Goal: Check status: Check status

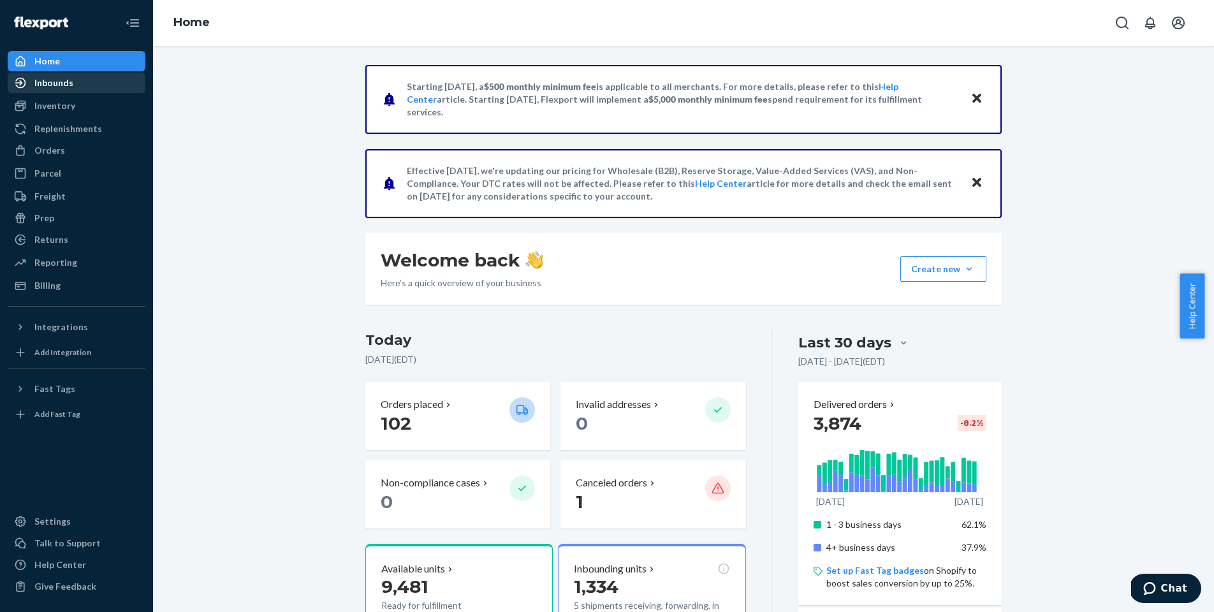
click at [62, 90] on div "Inbounds" at bounding box center [76, 83] width 135 height 18
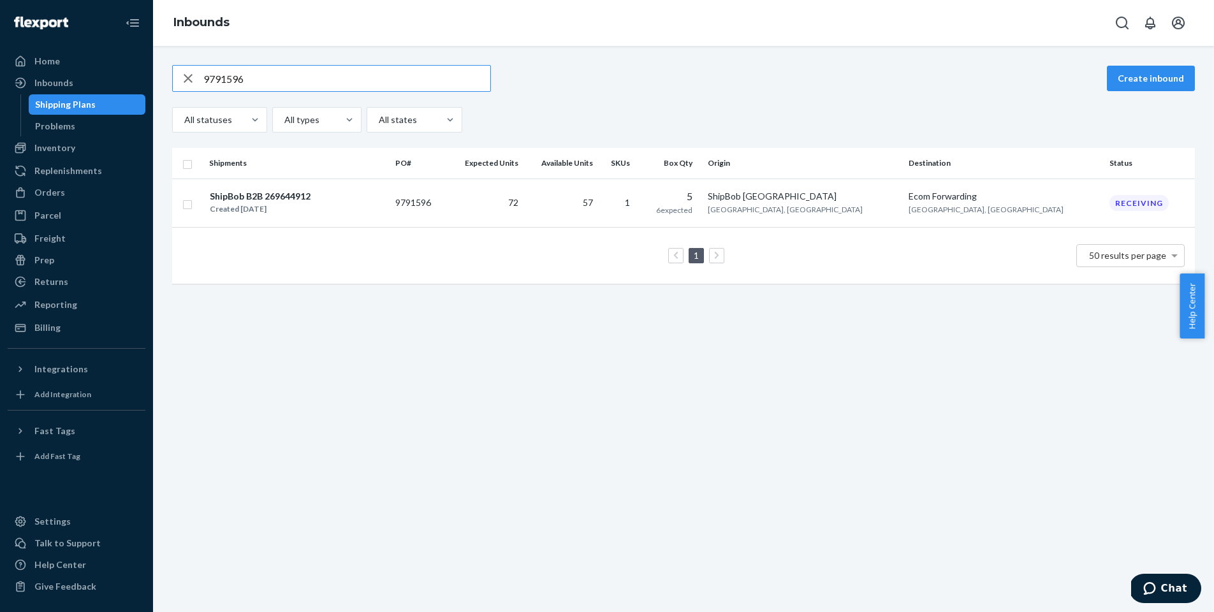
click at [361, 85] on input "9791596" at bounding box center [346, 78] width 287 height 25
paste input "66402"
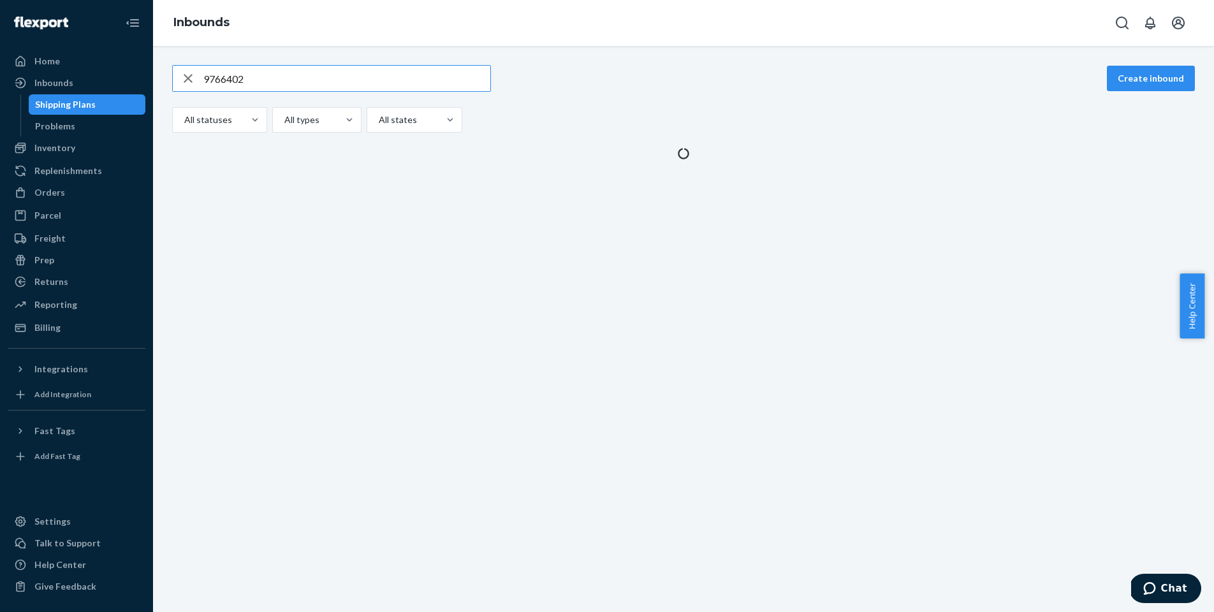
type input "9766402"
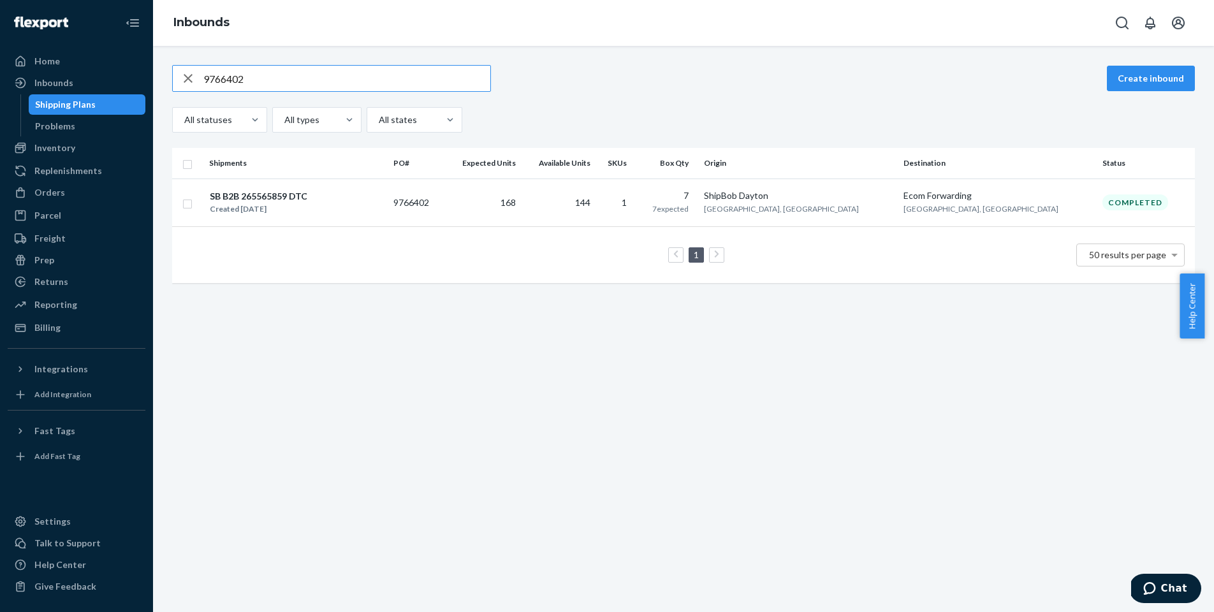
click at [383, 201] on div "SB B2B 265565859 DTC Created [DATE]" at bounding box center [296, 202] width 174 height 27
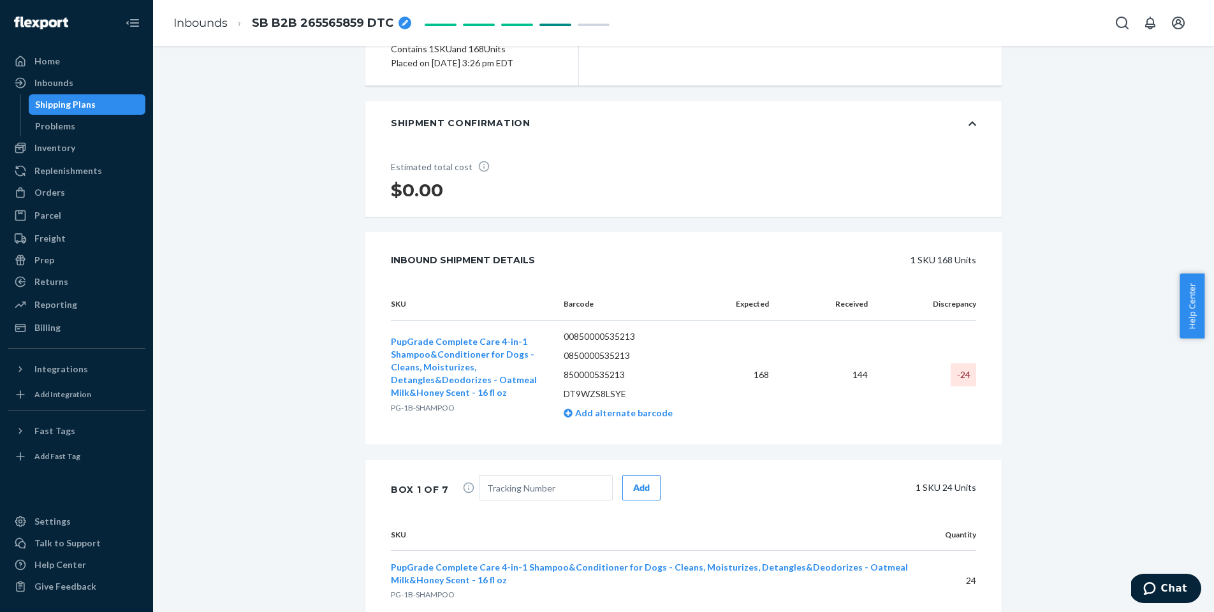
scroll to position [185, 0]
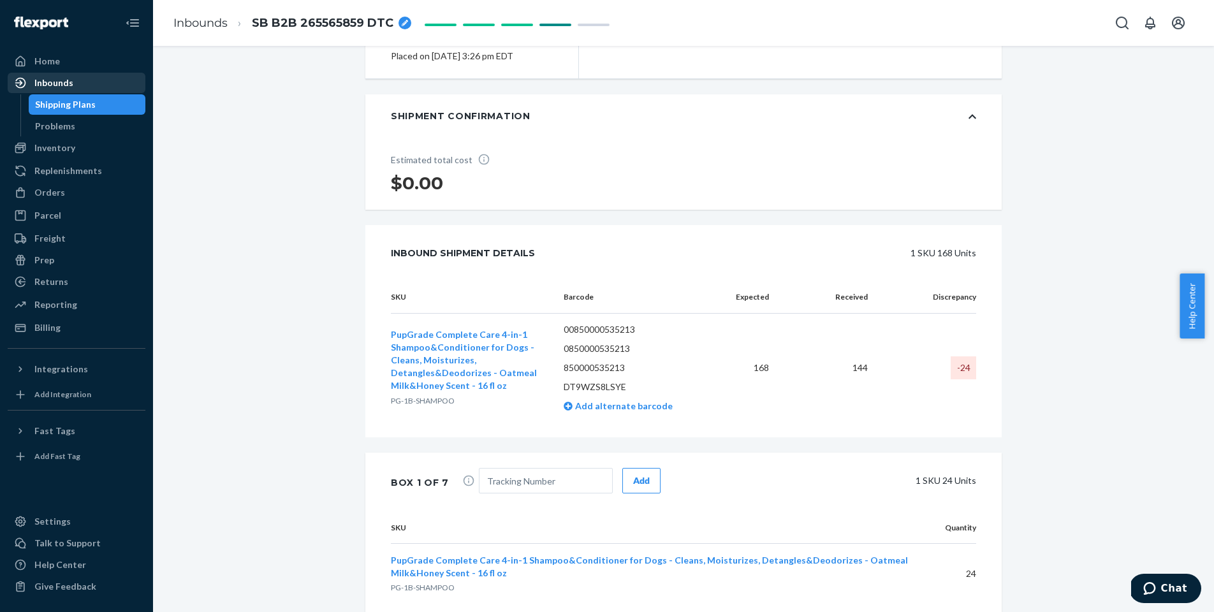
click at [47, 82] on div "Inbounds" at bounding box center [53, 82] width 39 height 13
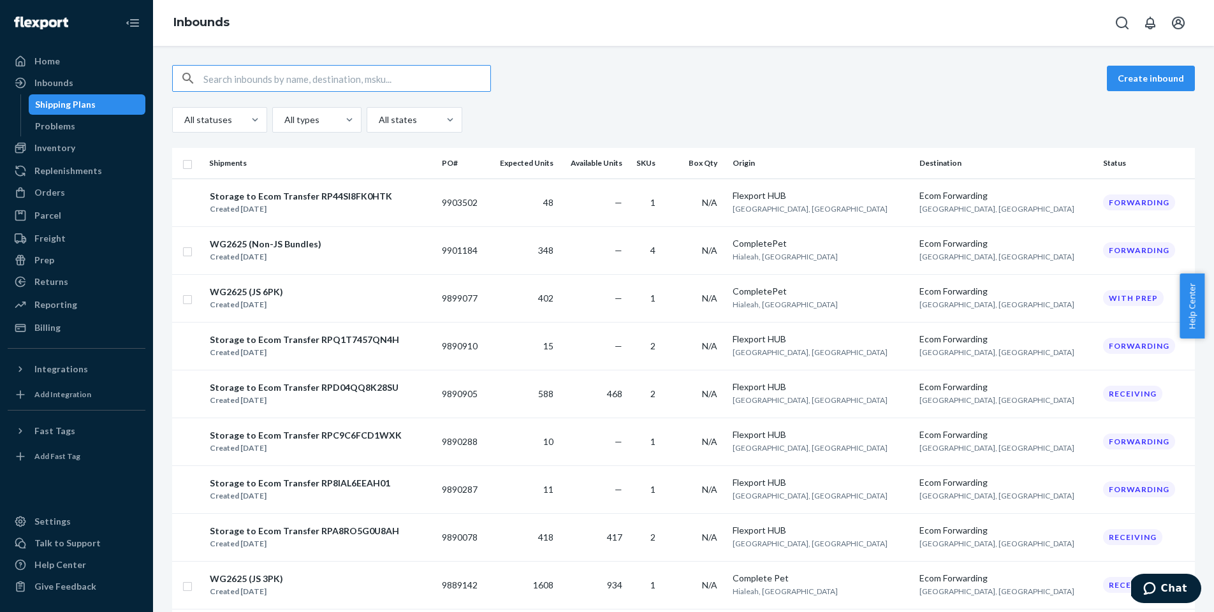
click at [239, 76] on input "text" at bounding box center [346, 78] width 287 height 25
paste input "9861627"
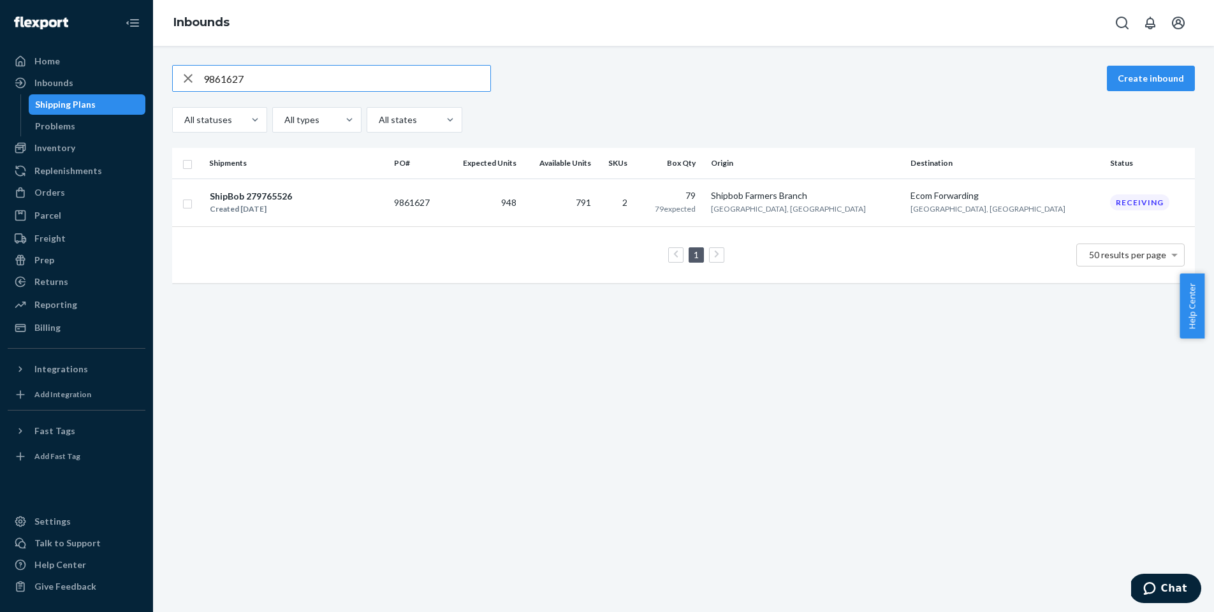
click at [310, 78] on input "9861627" at bounding box center [346, 78] width 287 height 25
paste input "6"
click at [336, 87] on input "9861626" at bounding box center [346, 78] width 287 height 25
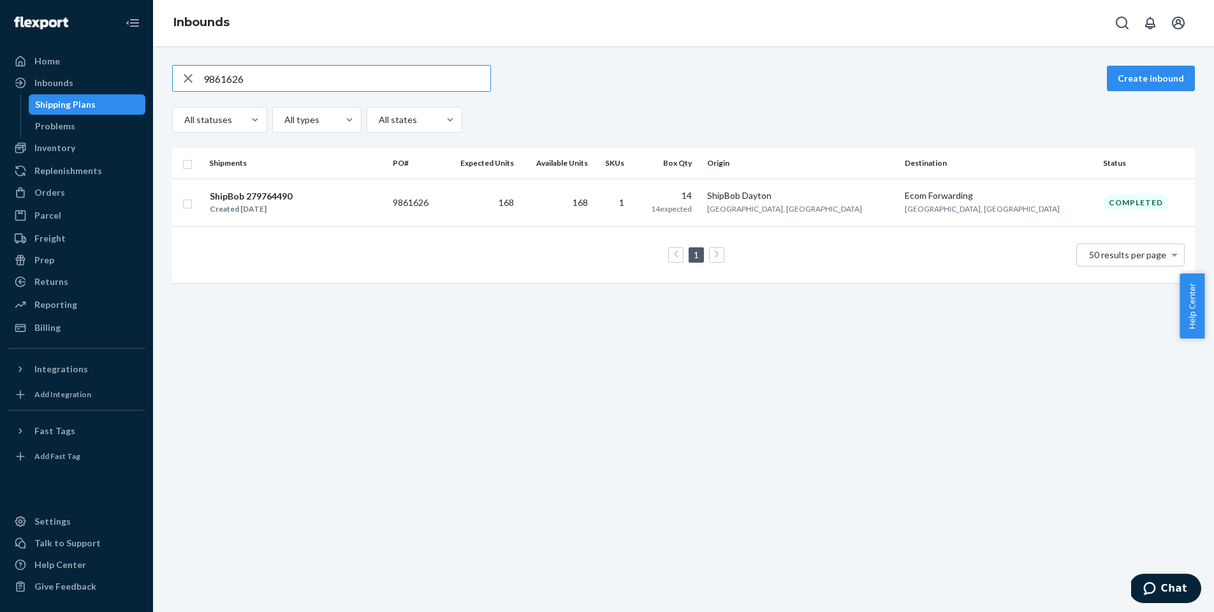
paste input "4"
click at [292, 87] on input "9861624" at bounding box center [346, 78] width 287 height 25
paste input "18"
click at [275, 84] on input "9861618" at bounding box center [346, 78] width 287 height 25
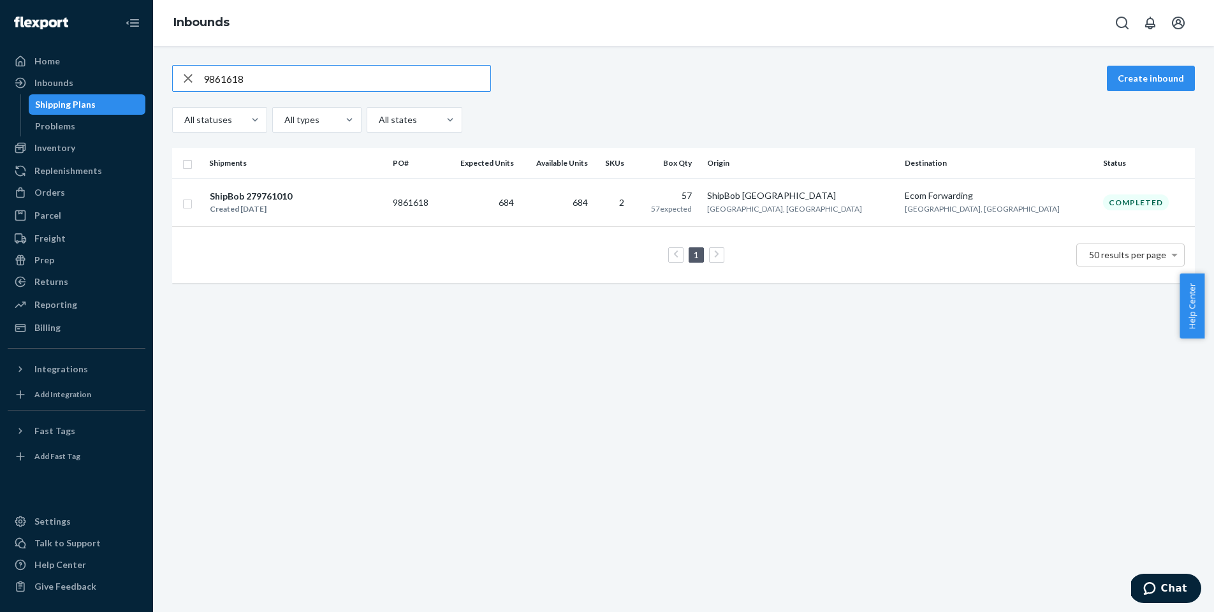
click at [275, 84] on input "9861618" at bounding box center [346, 78] width 287 height 25
paste input "56781"
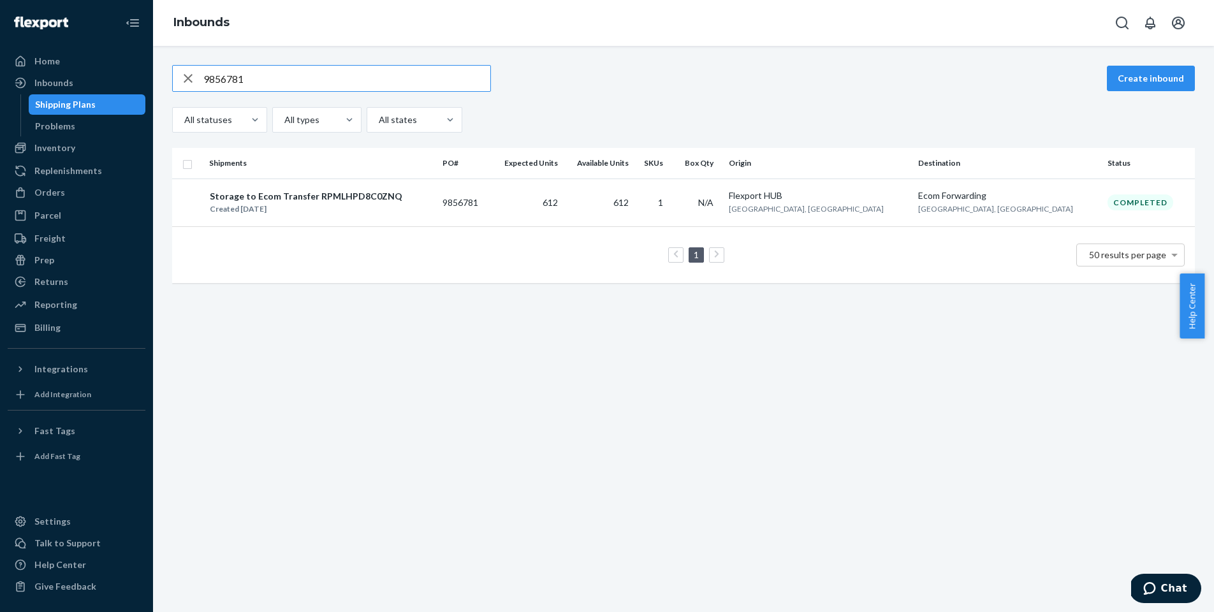
click at [251, 78] on input "9856781" at bounding box center [346, 78] width 287 height 25
paste input "74"
type input "9856774"
click at [389, 203] on div "Created [DATE]" at bounding box center [309, 209] width 198 height 13
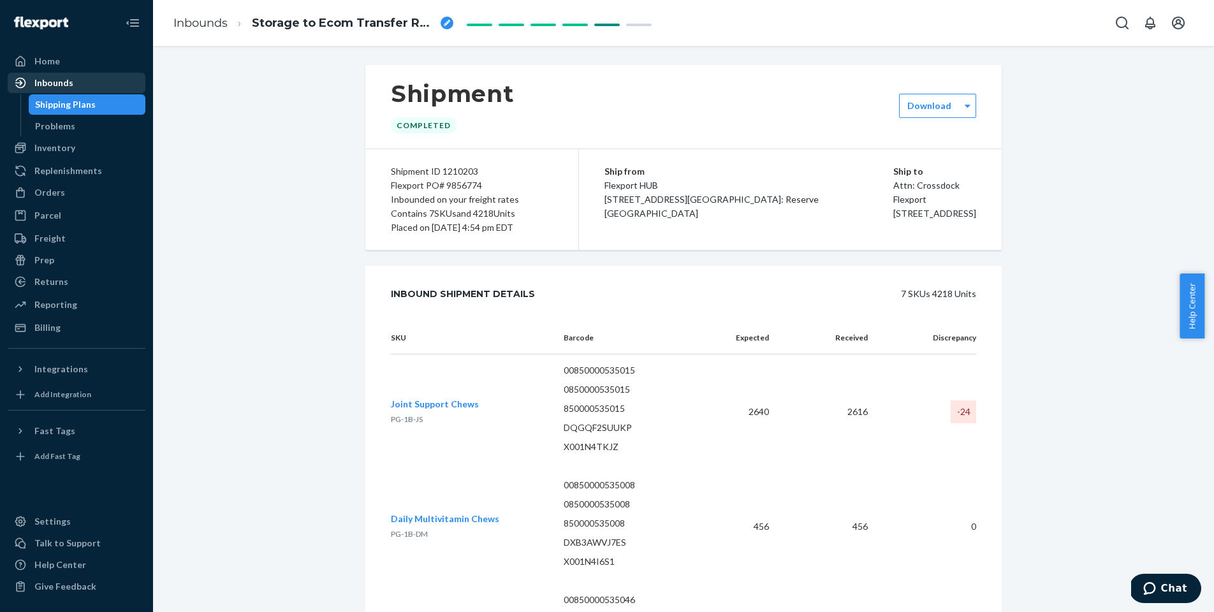
click at [90, 85] on div "Inbounds" at bounding box center [76, 83] width 135 height 18
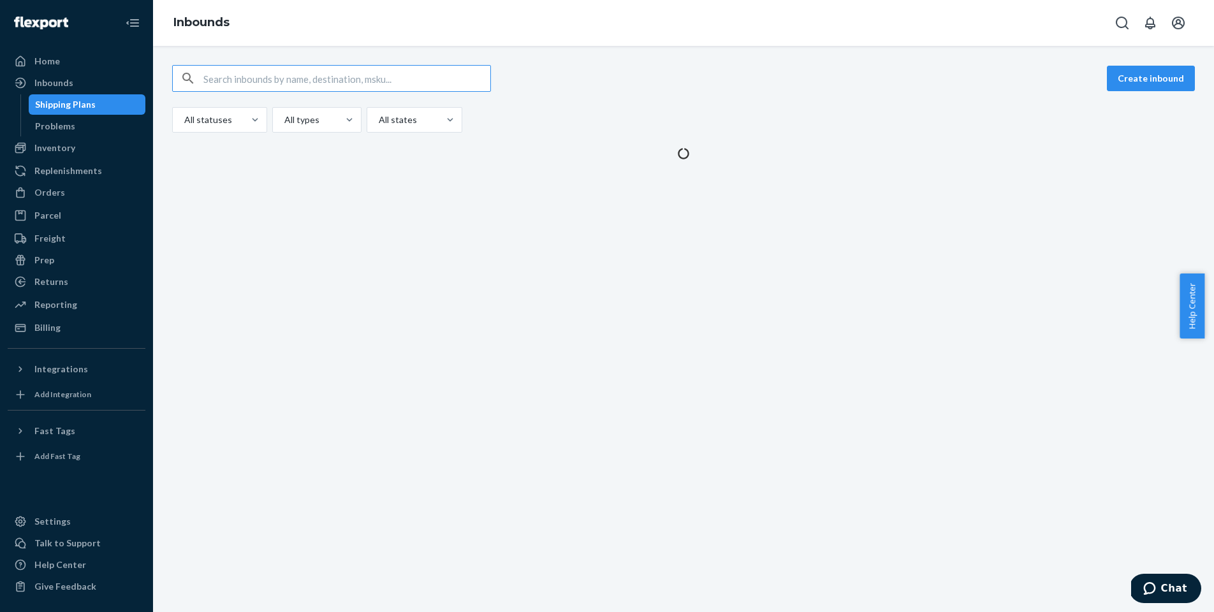
click at [327, 81] on input "text" at bounding box center [346, 78] width 287 height 25
paste input "9859108"
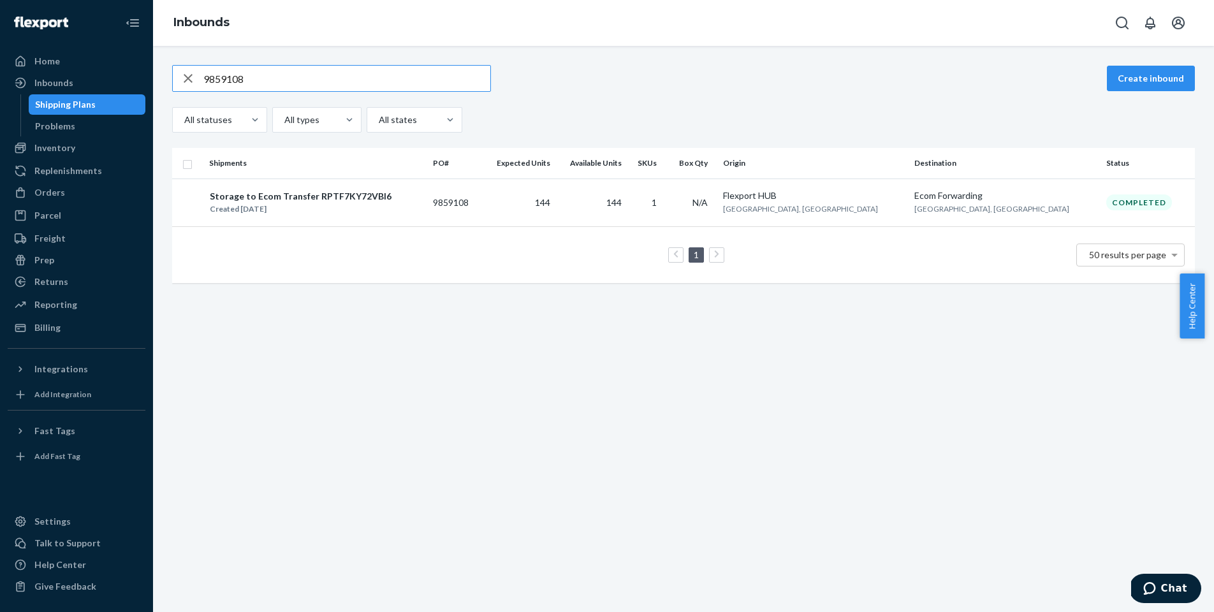
click at [286, 76] on input "9859108" at bounding box center [346, 78] width 287 height 25
paste input "6774"
type input "9856774"
click at [392, 198] on div "Storage to Ecom Transfer RPMEAMX3OBWGE" at bounding box center [309, 196] width 198 height 13
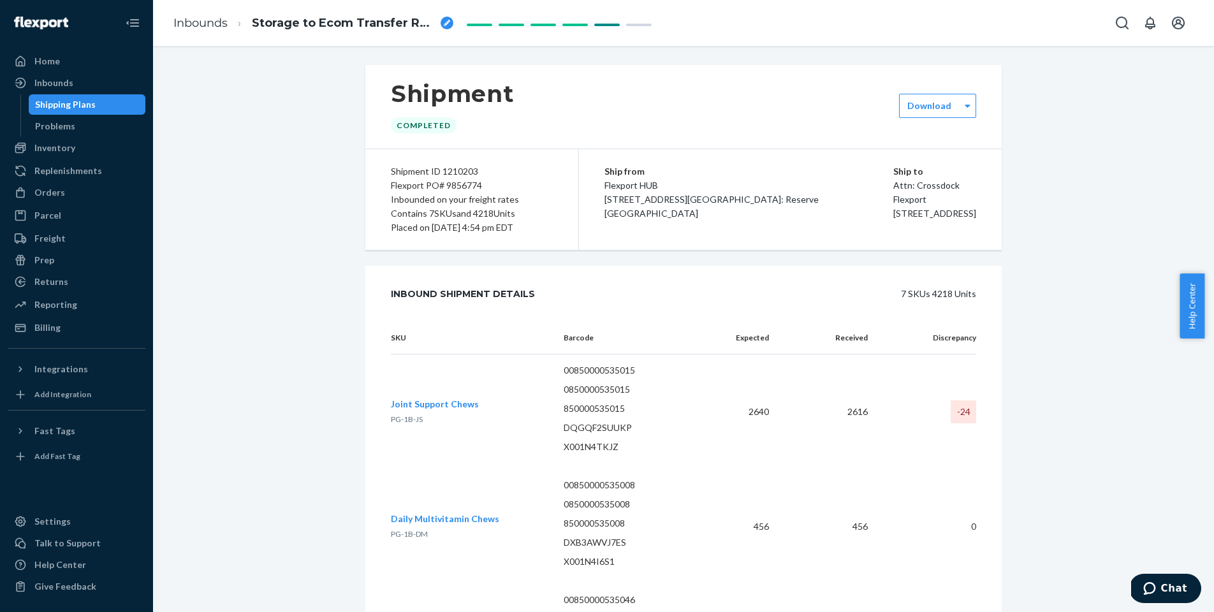
click at [452, 183] on div "Flexport PO# 9856774" at bounding box center [472, 185] width 162 height 14
click at [58, 86] on div "Inbounds" at bounding box center [53, 82] width 39 height 13
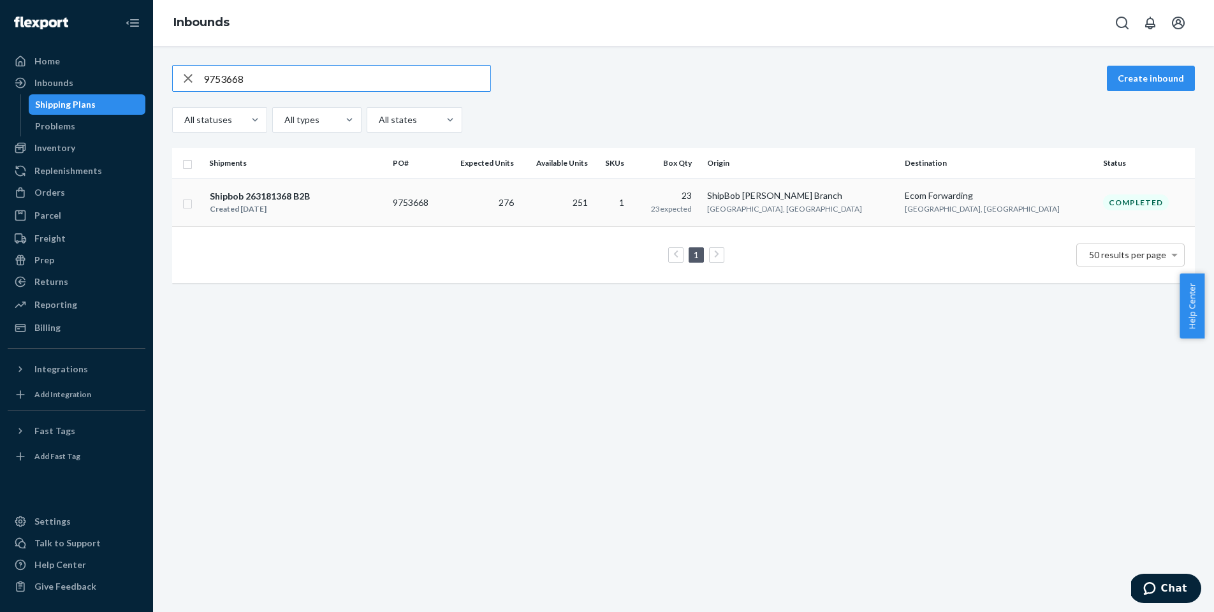
type input "9753668"
click at [519, 194] on td "276" at bounding box center [480, 202] width 76 height 48
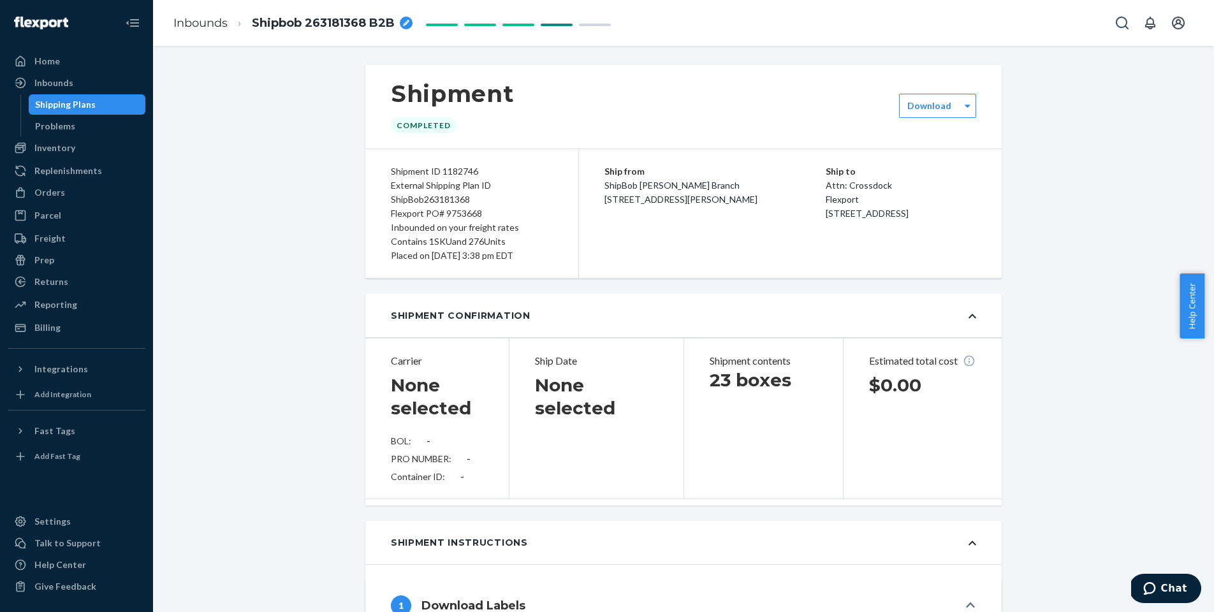
scroll to position [1284, 0]
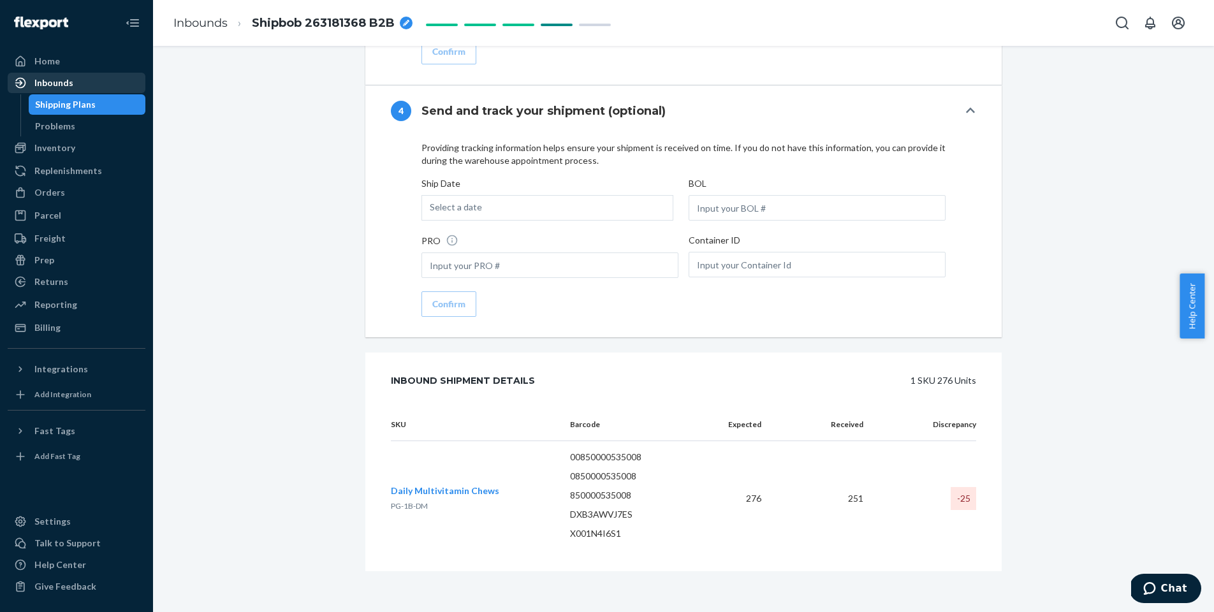
click at [105, 84] on div "Inbounds" at bounding box center [76, 83] width 135 height 18
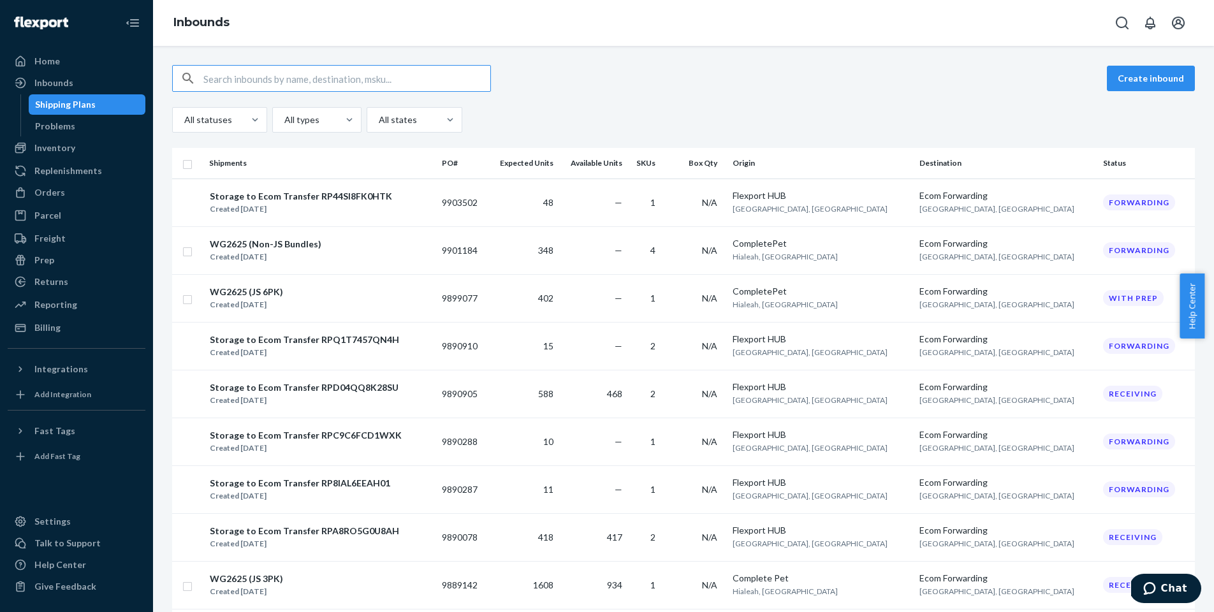
type input "9791596"
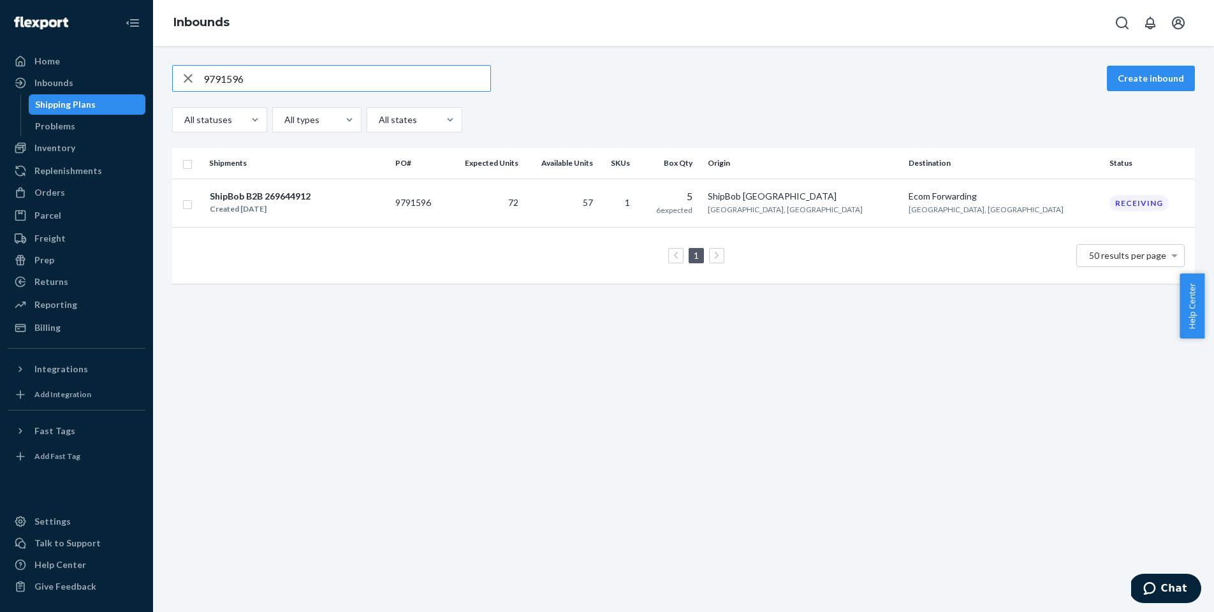
type input "9791596"
click at [272, 196] on div "ShipBob B2B 269644912" at bounding box center [260, 196] width 101 height 13
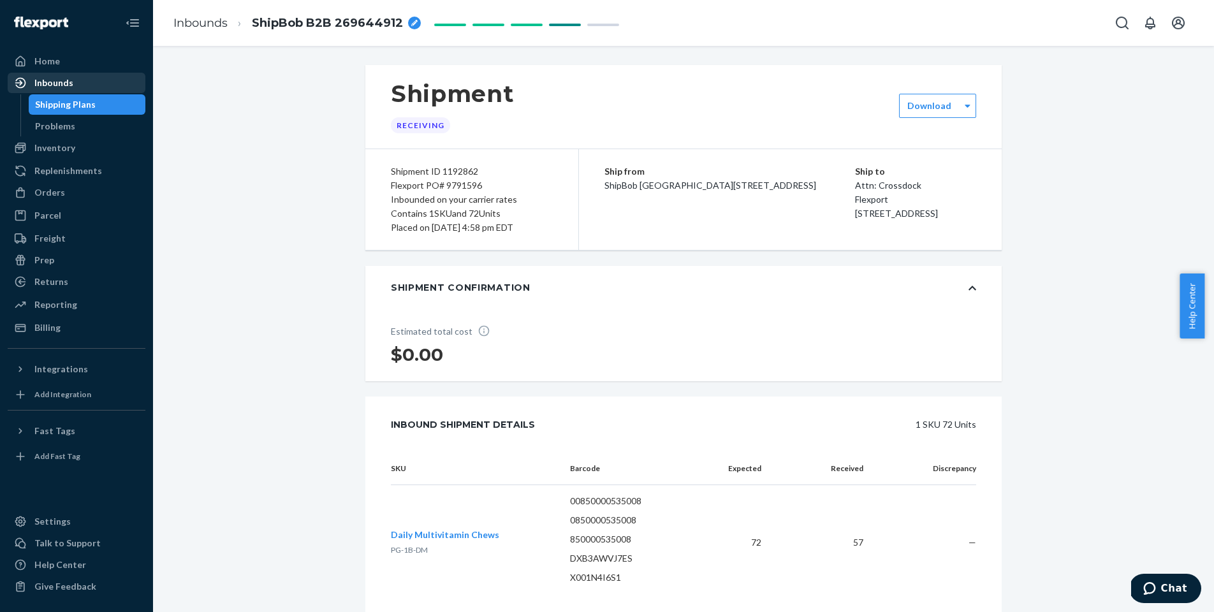
click at [117, 85] on div "Inbounds" at bounding box center [76, 83] width 135 height 18
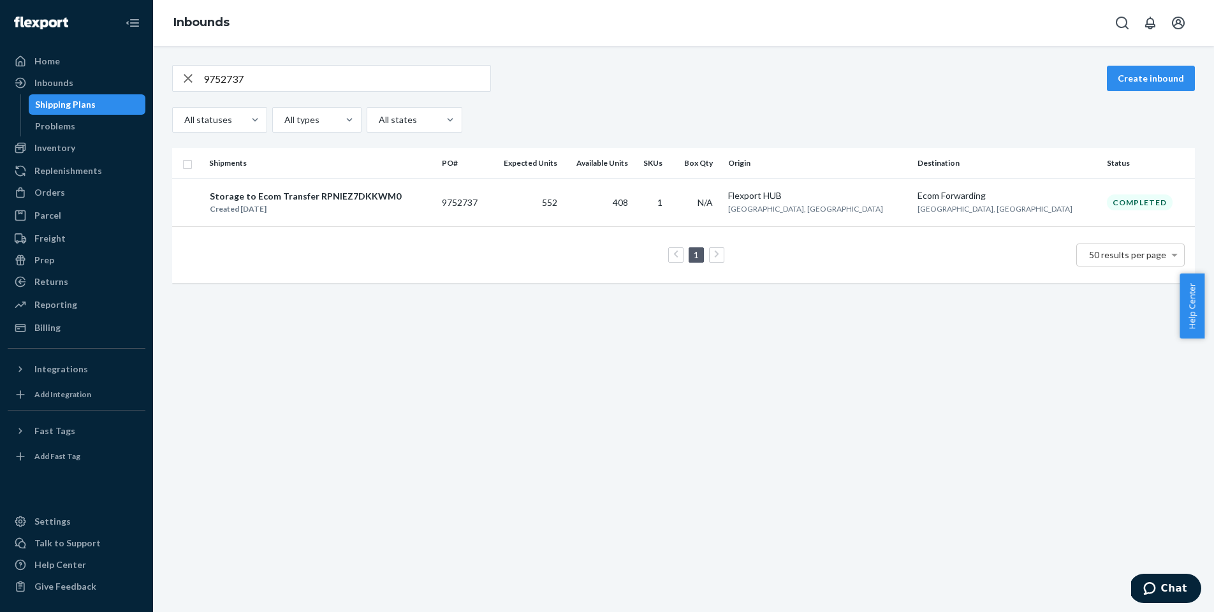
click at [293, 71] on input "9752737" at bounding box center [346, 78] width 287 height 25
paste input "823838"
click at [254, 71] on input "9823838" at bounding box center [346, 78] width 287 height 25
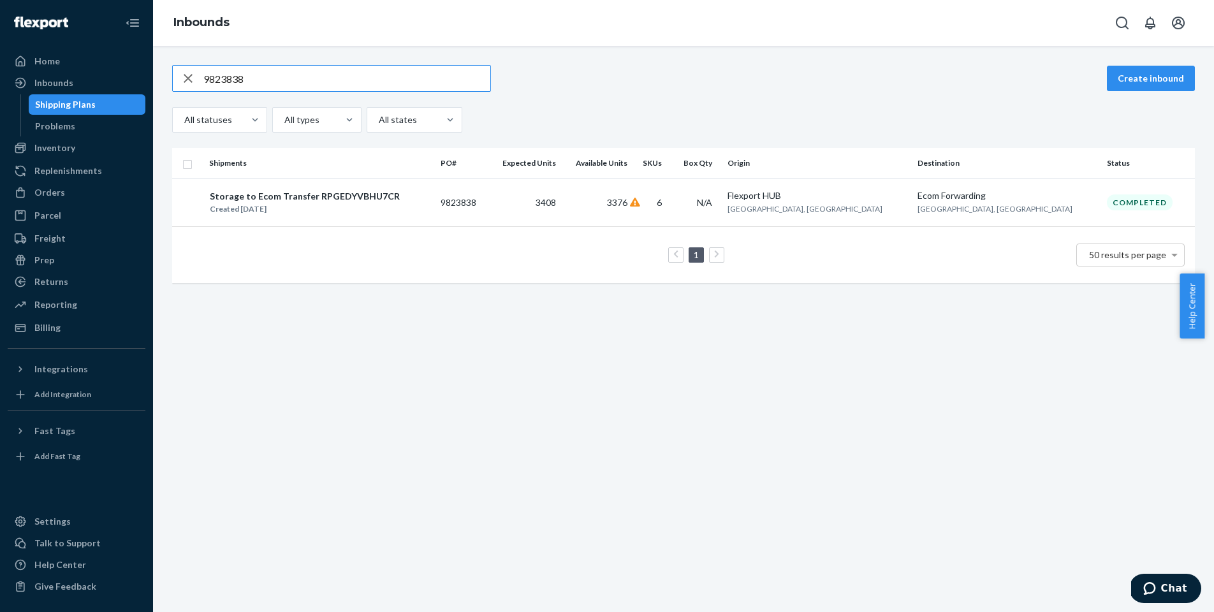
paste input "75366"
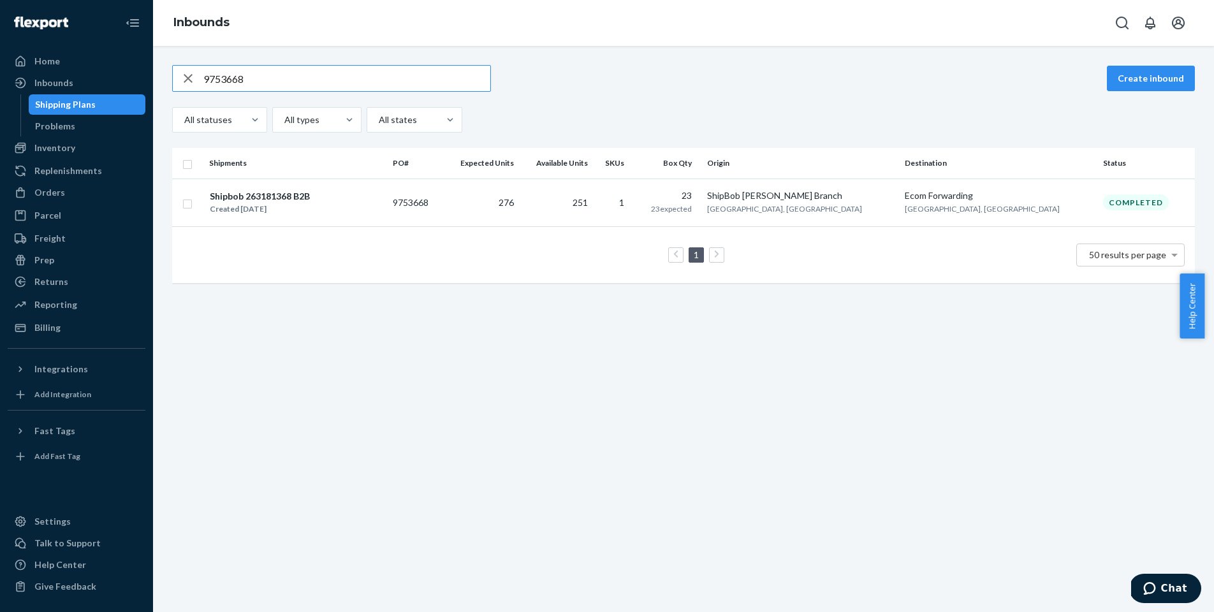
click at [386, 85] on input "9753668" at bounding box center [346, 78] width 287 height 25
paste input "66402"
click at [330, 74] on input "9766402" at bounding box center [346, 78] width 287 height 25
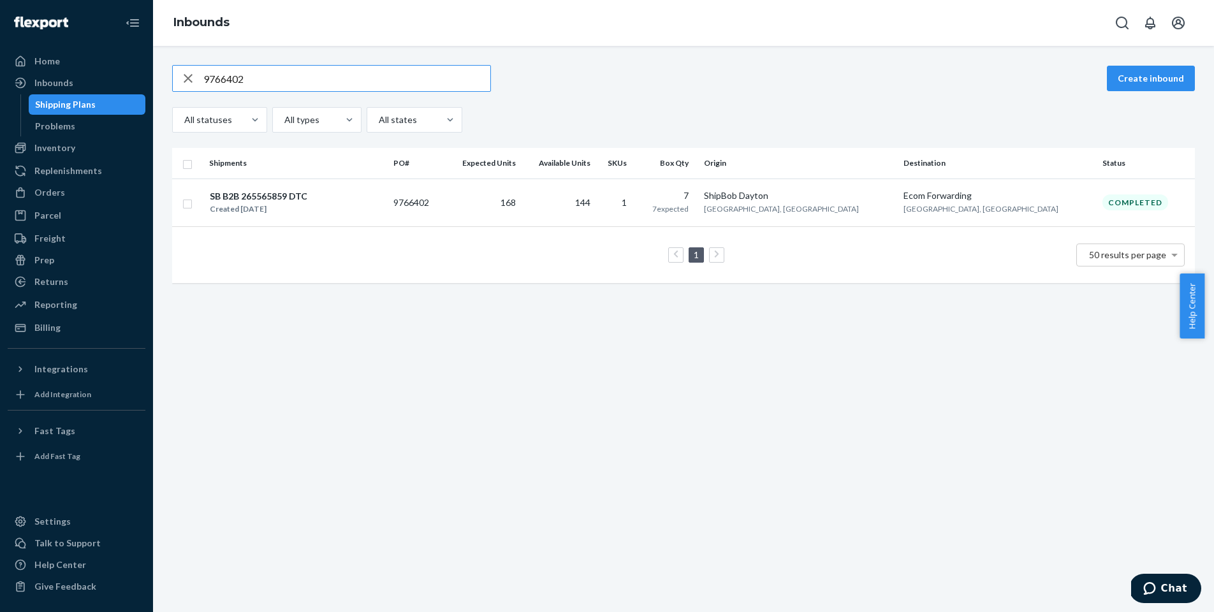
paste input "53668"
click at [319, 85] on input "9753668" at bounding box center [346, 78] width 287 height 25
paste input "66402"
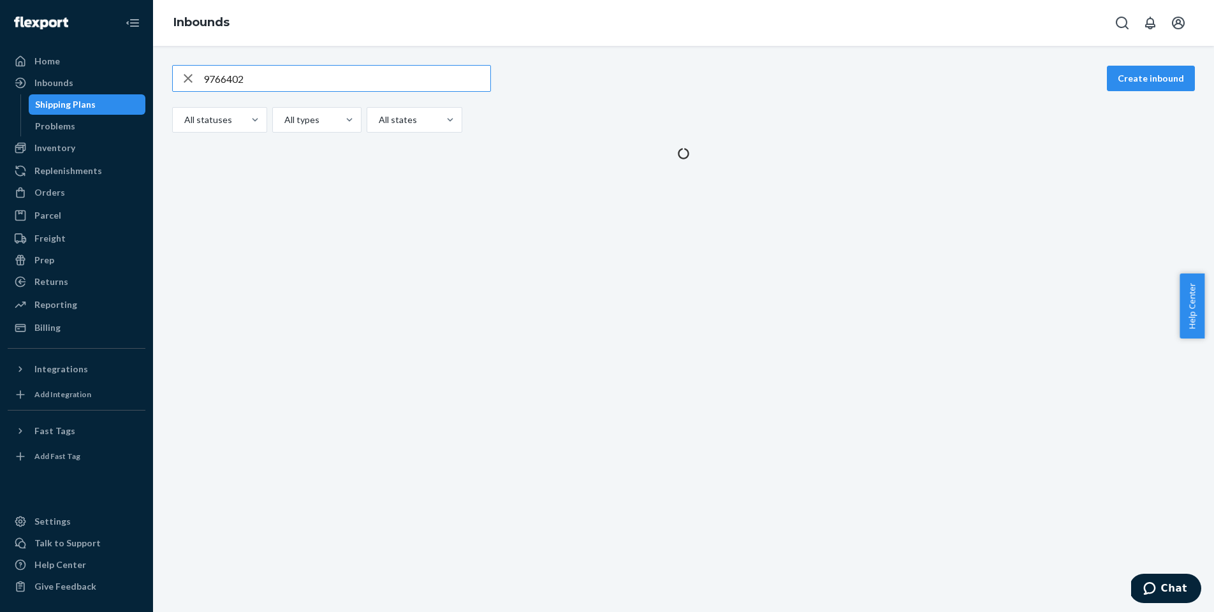
type input "9766402"
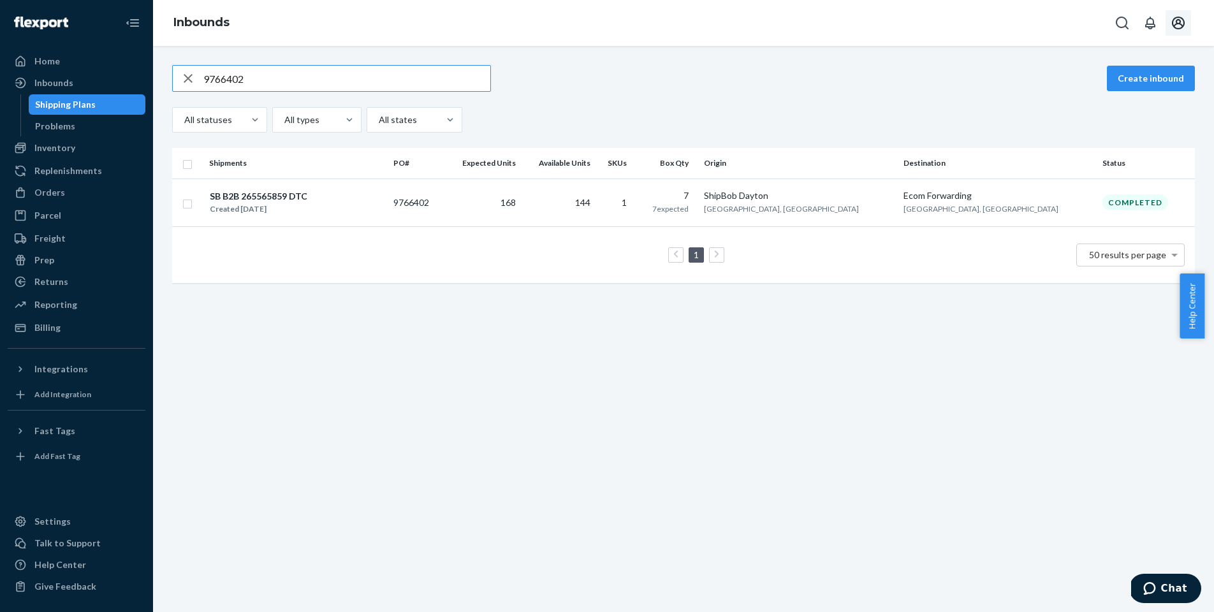
click at [1180, 30] on icon "Open account menu" at bounding box center [1177, 22] width 15 height 15
click at [1100, 127] on div "Log out" at bounding box center [1148, 137] width 96 height 24
